Goal: Task Accomplishment & Management: Manage account settings

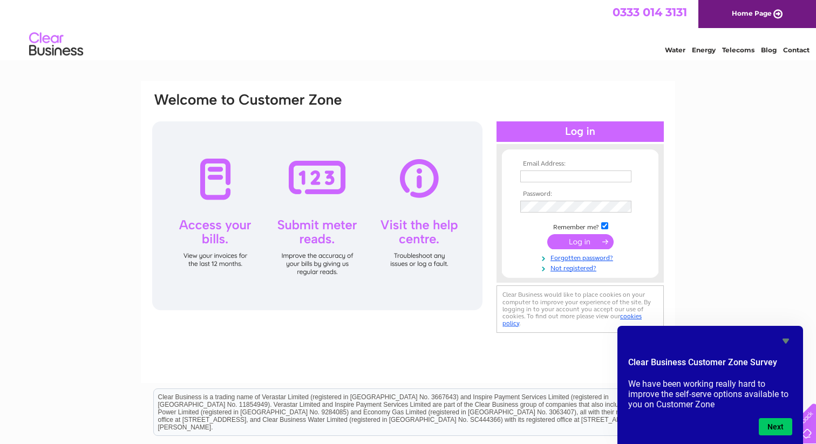
type input "[EMAIL_ADDRESS][DOMAIN_NAME]"
click at [572, 242] on input "submit" at bounding box center [581, 242] width 66 height 15
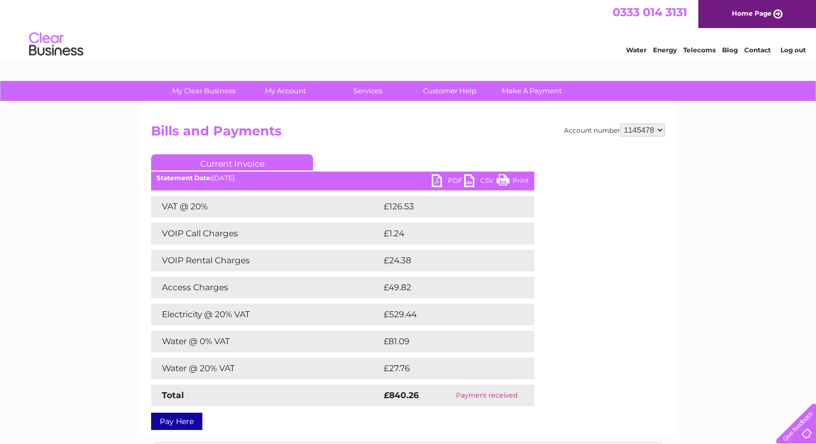
click at [662, 129] on select "908790 944353 944360 944364 1103545 1124454 1144392 1145478" at bounding box center [642, 130] width 45 height 13
select select "908790"
click at [622, 124] on select "908790 944353 944360 944364 1103545 1124454 1144392 1145478" at bounding box center [642, 130] width 45 height 13
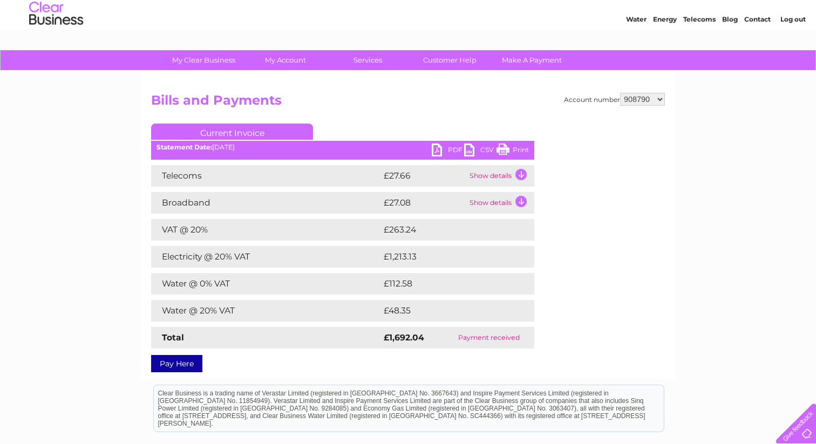
scroll to position [26, 0]
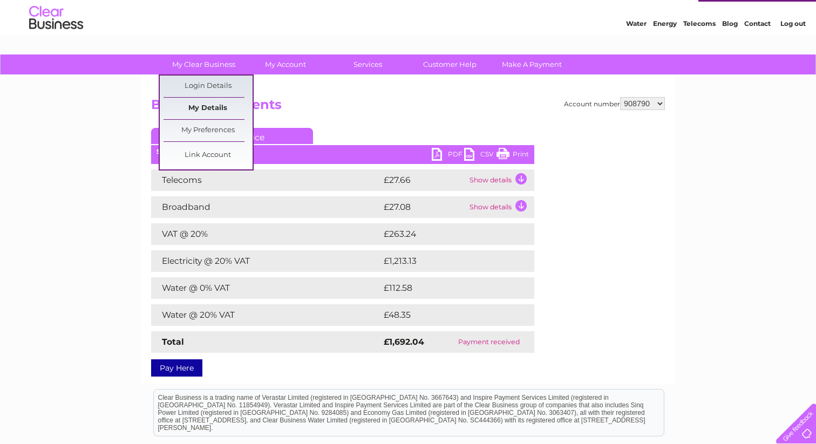
click at [207, 108] on link "My Details" at bounding box center [208, 109] width 89 height 22
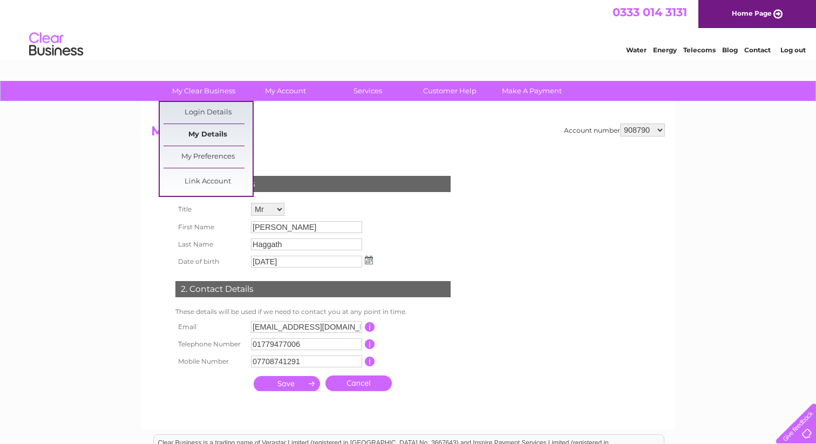
click at [211, 137] on link "My Details" at bounding box center [208, 135] width 89 height 22
click at [200, 181] on link "Link Account" at bounding box center [208, 182] width 89 height 22
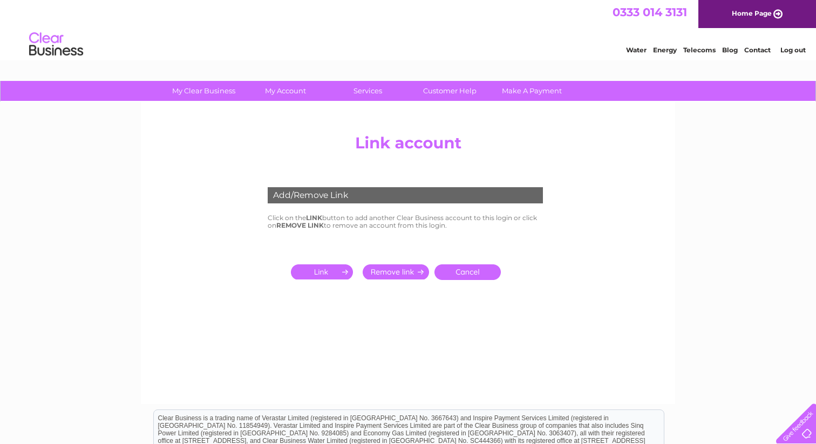
click at [471, 272] on link "Cancel" at bounding box center [468, 273] width 66 height 16
